Goal: Transaction & Acquisition: Book appointment/travel/reservation

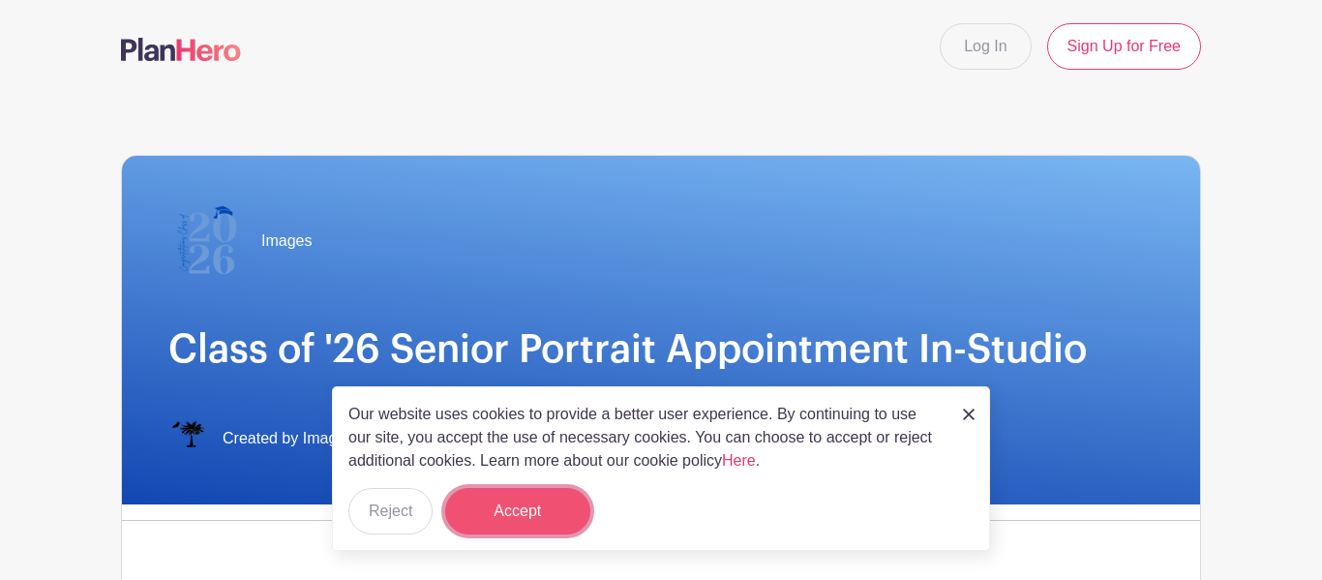
click at [525, 493] on button "Accept" at bounding box center [517, 511] width 145 height 46
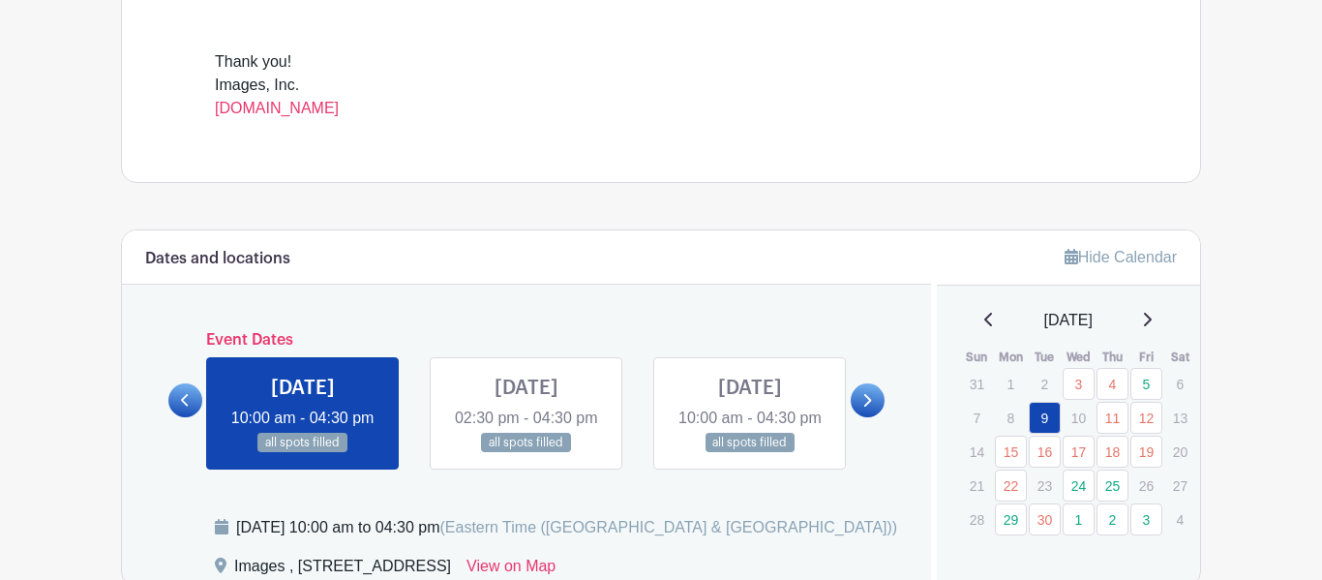
scroll to position [852, 0]
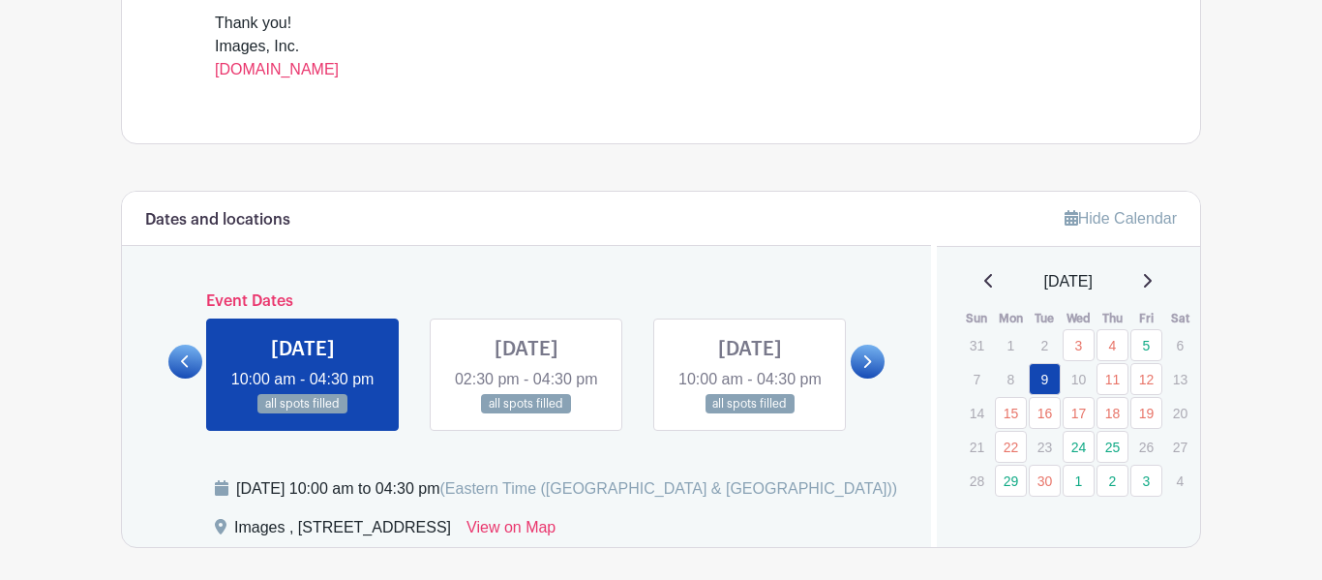
click at [526, 414] on link at bounding box center [526, 414] width 0 height 0
click at [750, 414] on link at bounding box center [750, 414] width 0 height 0
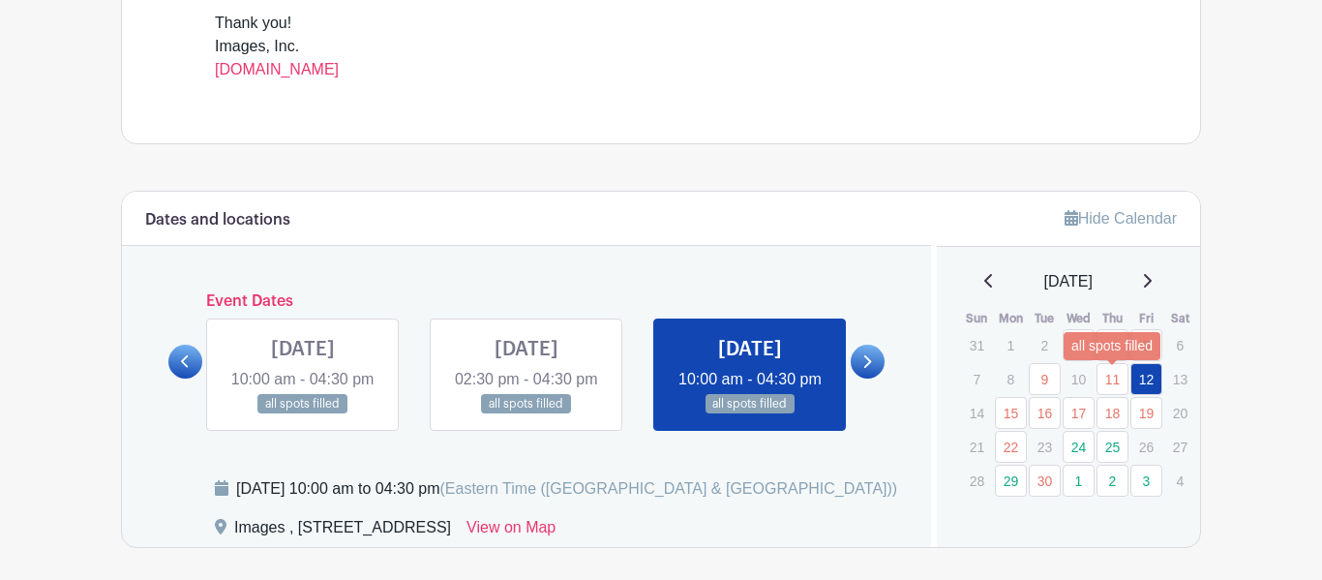
click at [1115, 381] on link "11" at bounding box center [1112, 379] width 32 height 32
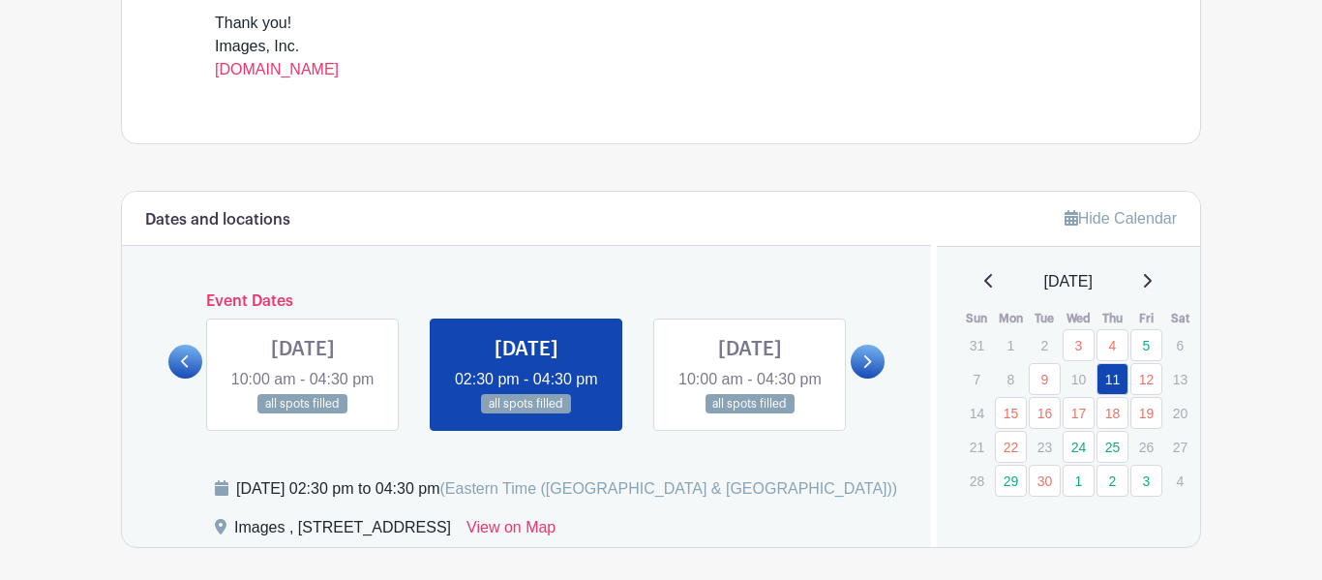
click at [1182, 382] on p "13" at bounding box center [1180, 379] width 32 height 30
click at [1083, 446] on link "24" at bounding box center [1079, 447] width 32 height 32
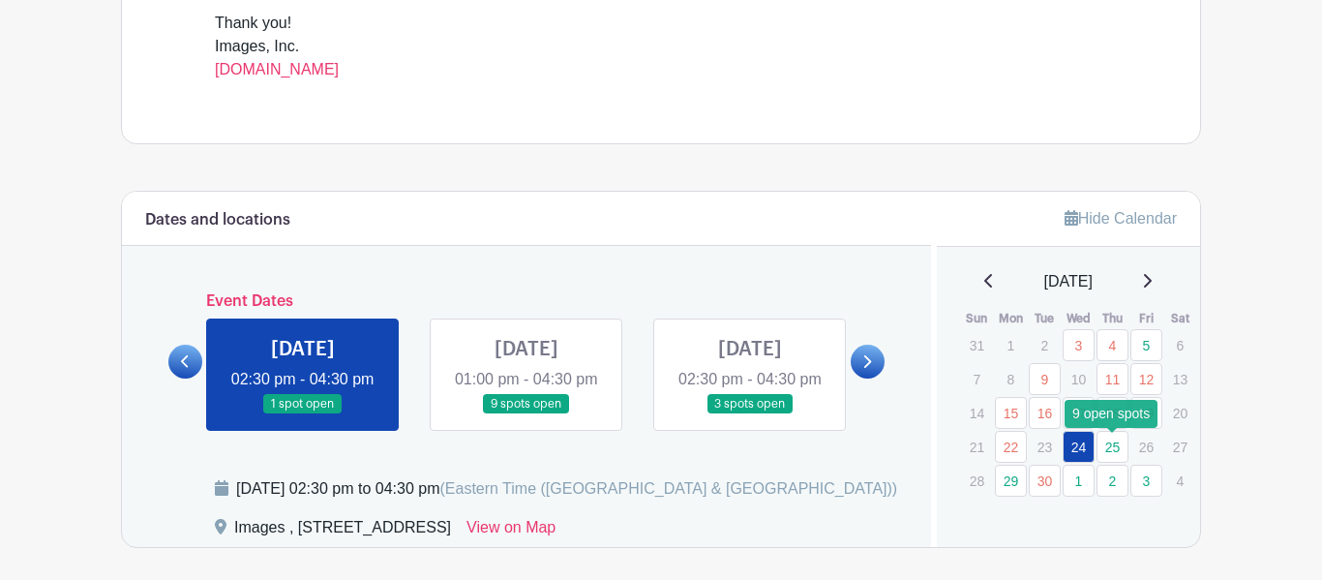
click at [1110, 449] on link "25" at bounding box center [1112, 447] width 32 height 32
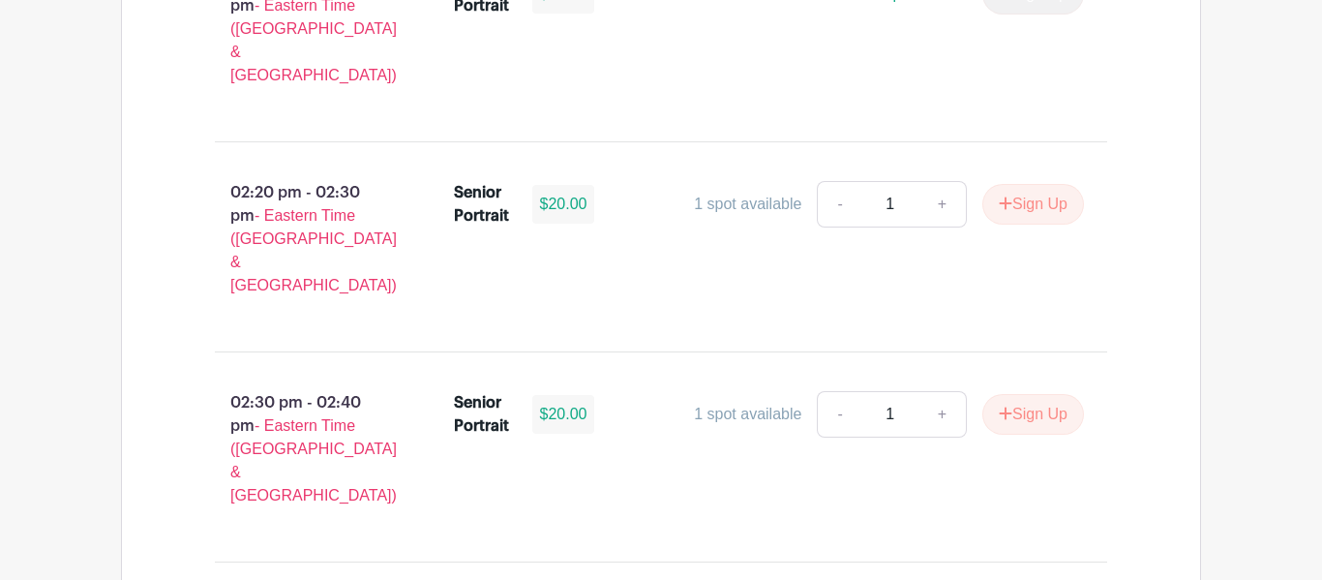
scroll to position [3079, 0]
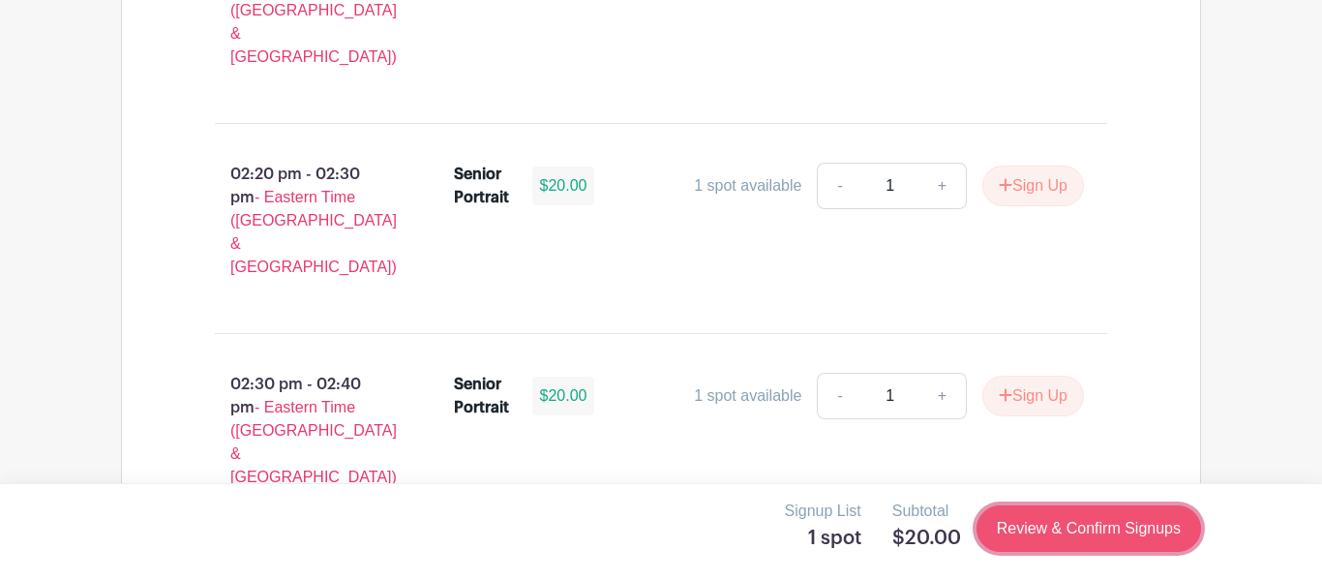
click at [1070, 519] on link "Review & Confirm Signups" at bounding box center [1088, 528] width 225 height 46
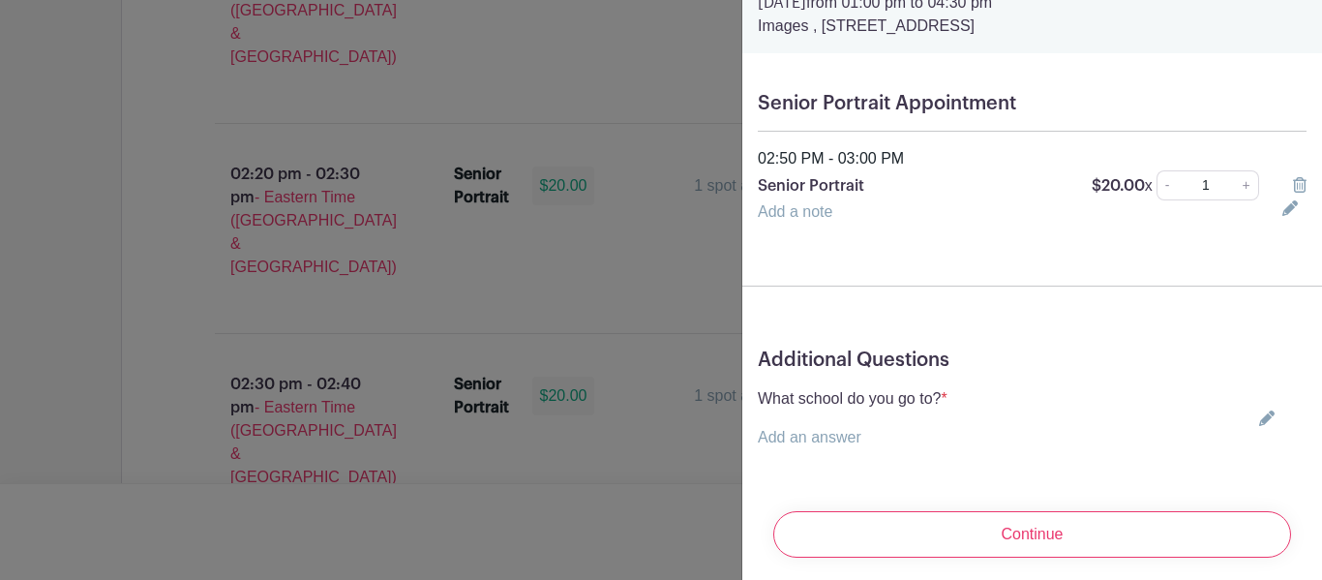
scroll to position [102, 0]
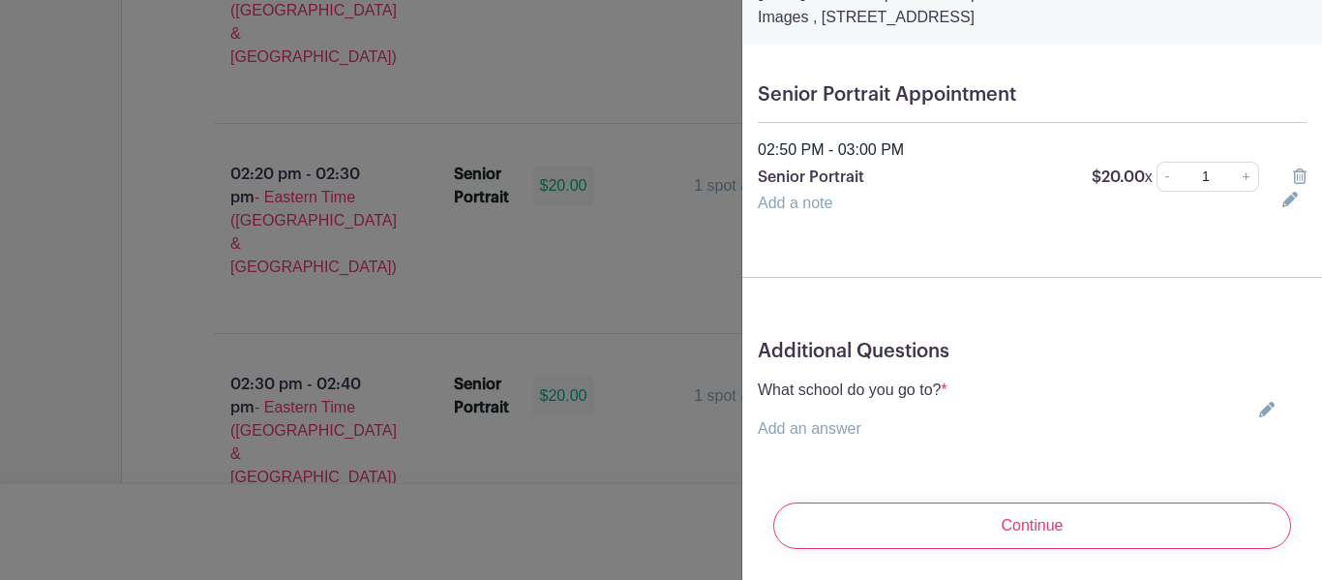
click at [894, 417] on p "Add an answer" at bounding box center [853, 428] width 190 height 23
click at [809, 431] on link "Add an answer" at bounding box center [810, 428] width 104 height 16
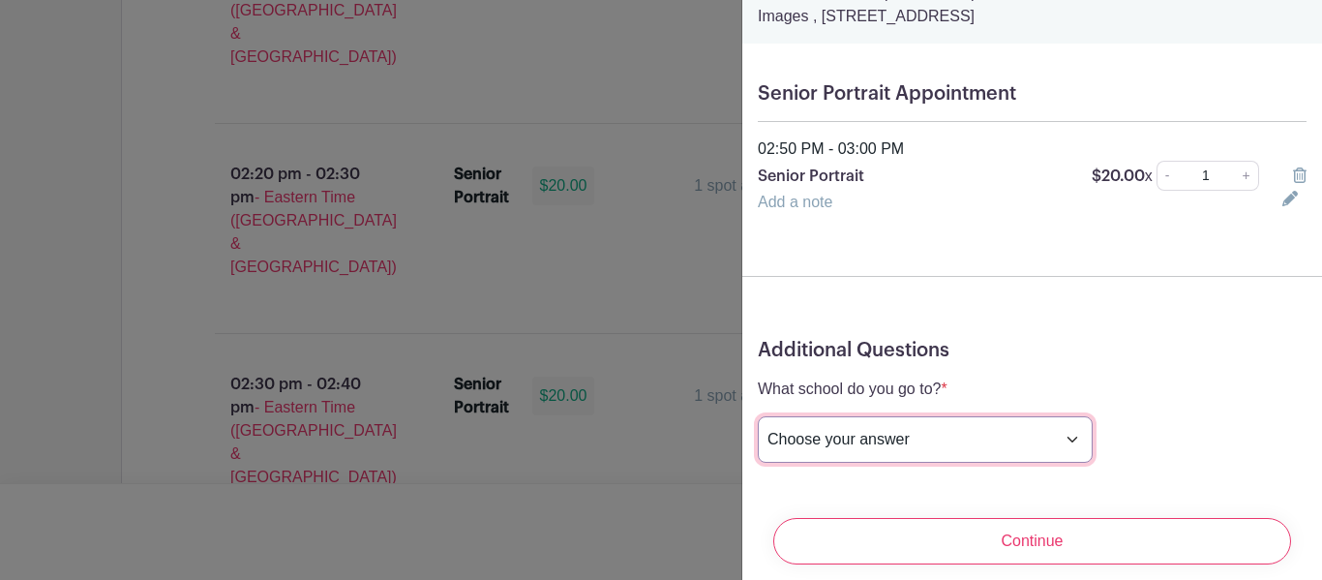
click at [843, 446] on select "Choose your answer [GEOGRAPHIC_DATA] High [PERSON_NAME] High [PERSON_NAME] High…" at bounding box center [925, 439] width 335 height 46
select select "3942"
click at [758, 417] on select "Choose your answer [GEOGRAPHIC_DATA] High [PERSON_NAME] High [PERSON_NAME] High…" at bounding box center [925, 439] width 335 height 46
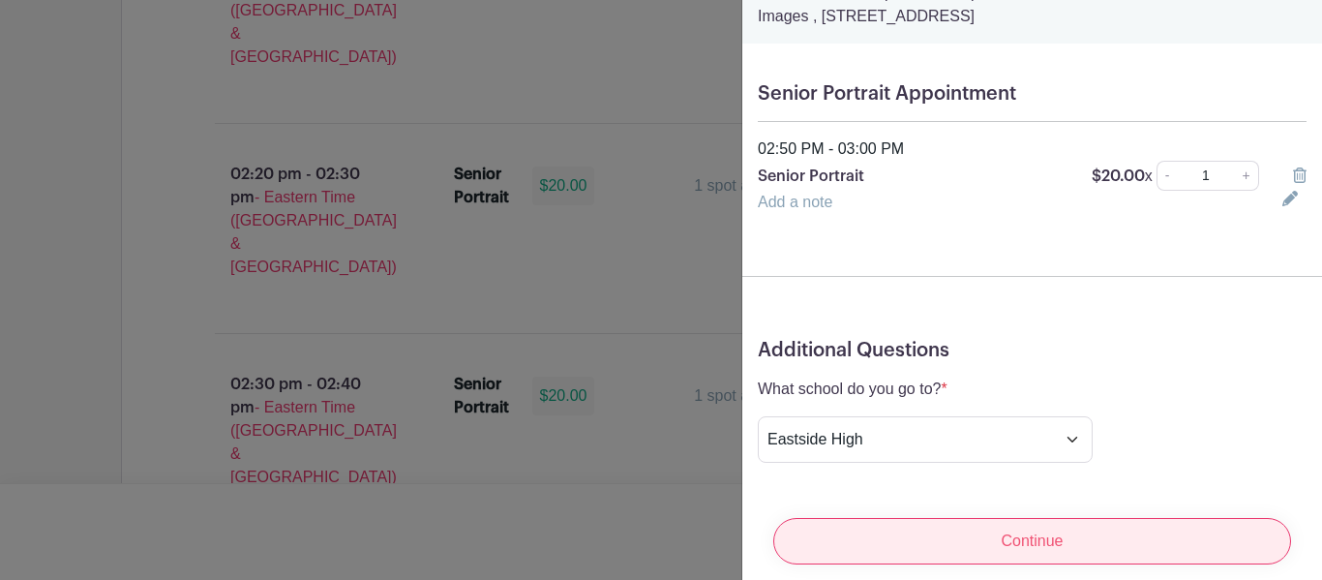
click at [1014, 530] on input "Continue" at bounding box center [1032, 541] width 518 height 46
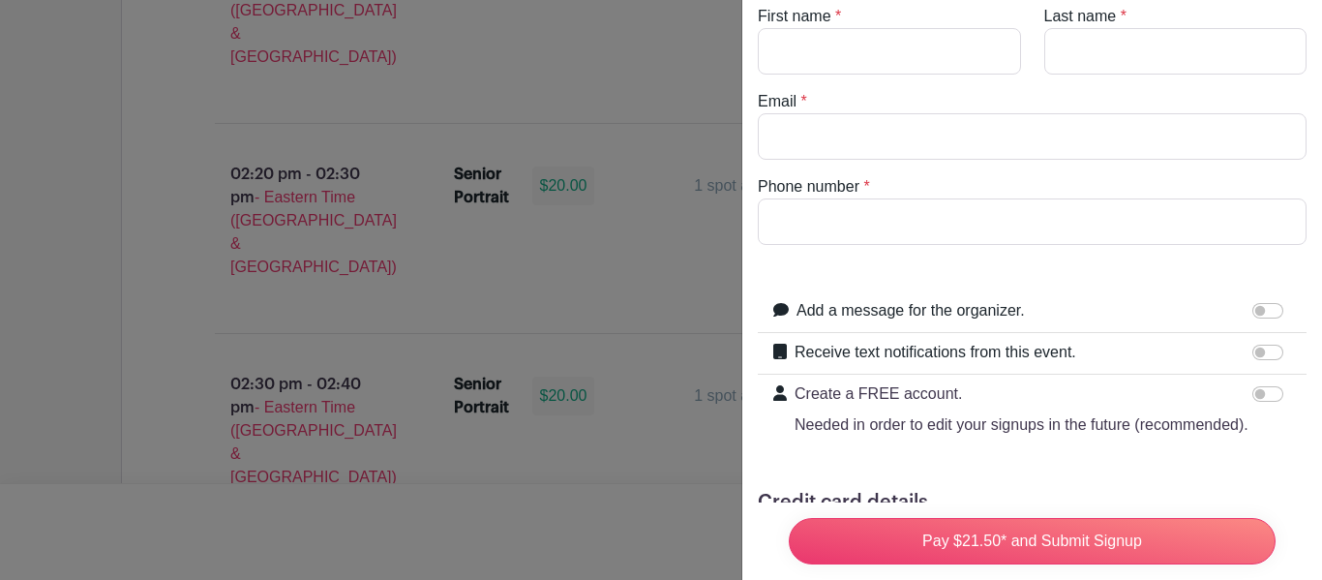
click at [634, 367] on div at bounding box center [661, 290] width 1322 height 580
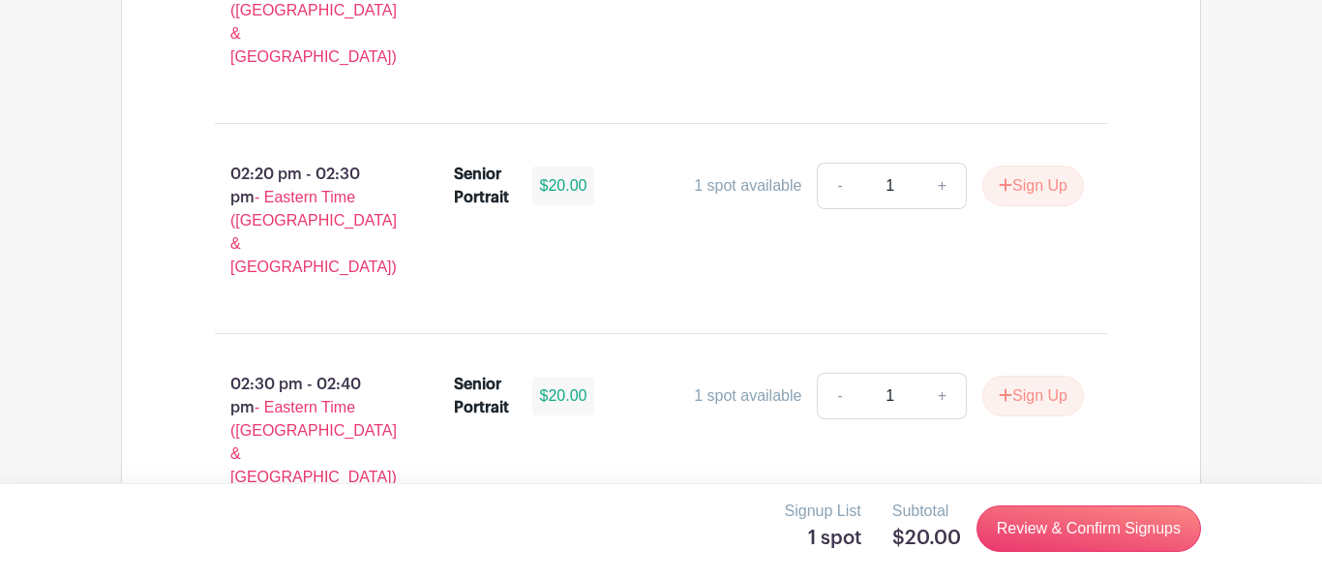
click at [1321, 247] on main "Log In Sign Up for Free Images Class of '26 Senior Portrait Appointment In-Stud…" at bounding box center [661, 164] width 1322 height 6486
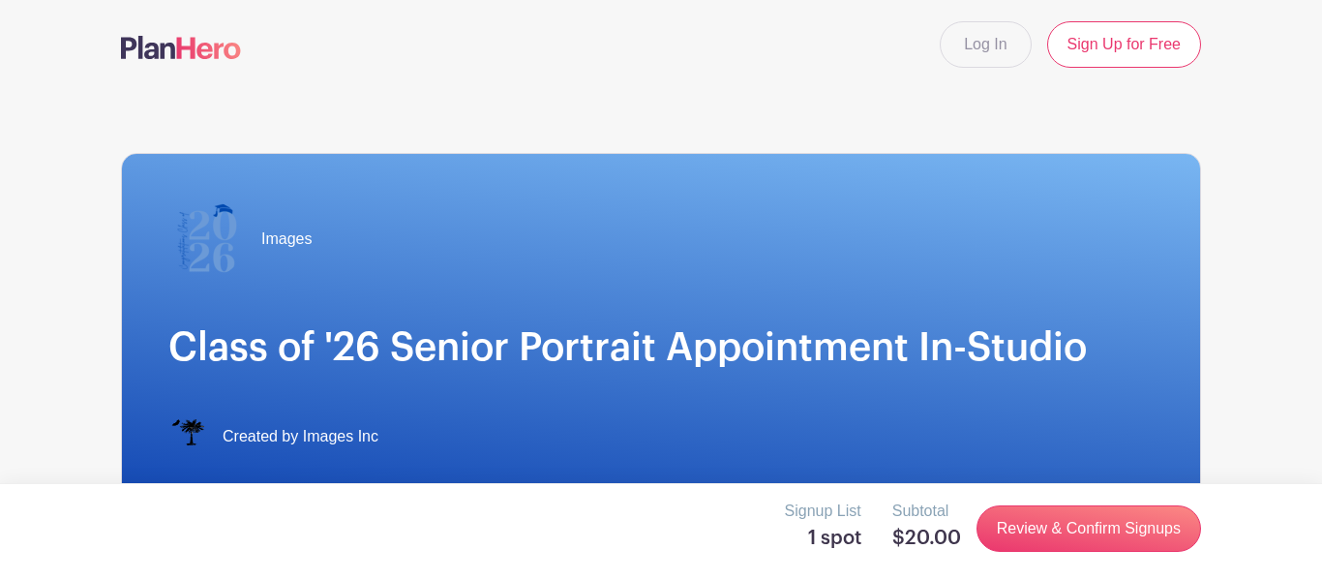
scroll to position [0, 0]
